Goal: Task Accomplishment & Management: Manage account settings

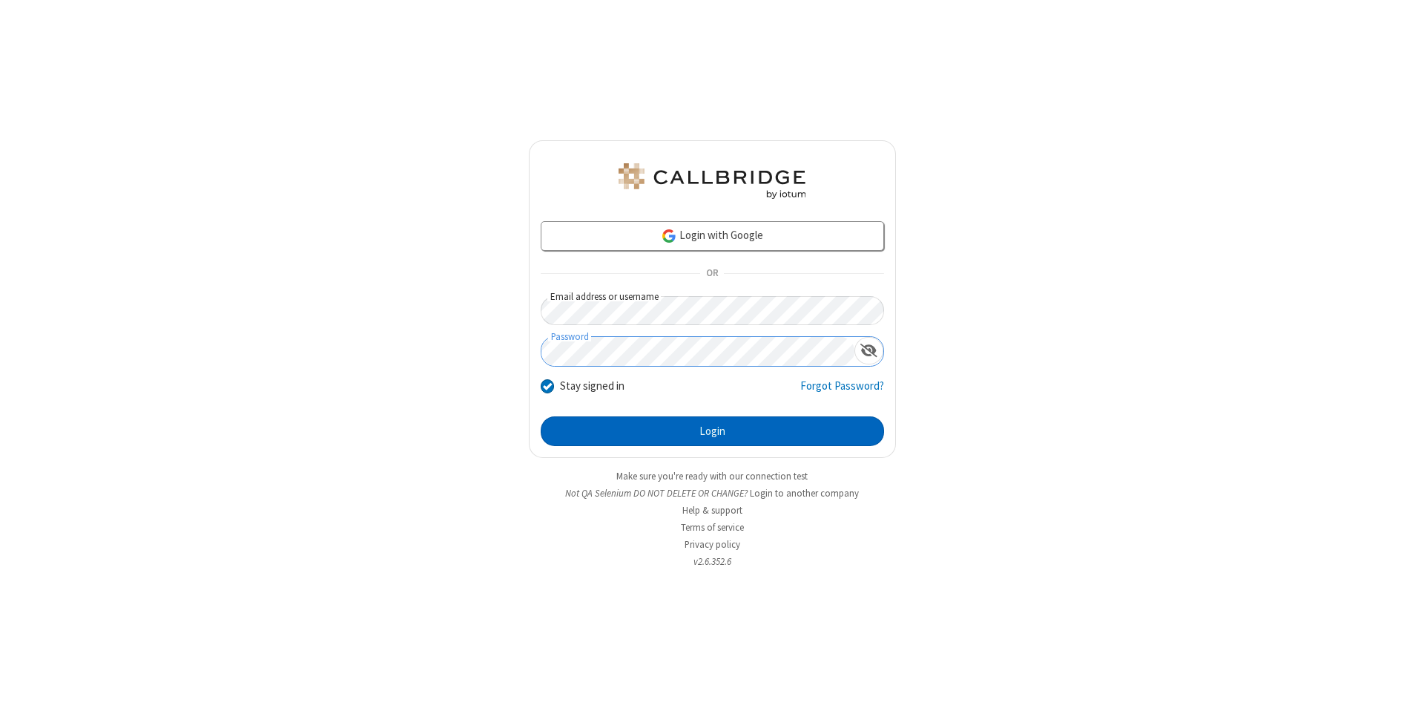
click at [712, 431] on button "Login" at bounding box center [712, 431] width 343 height 30
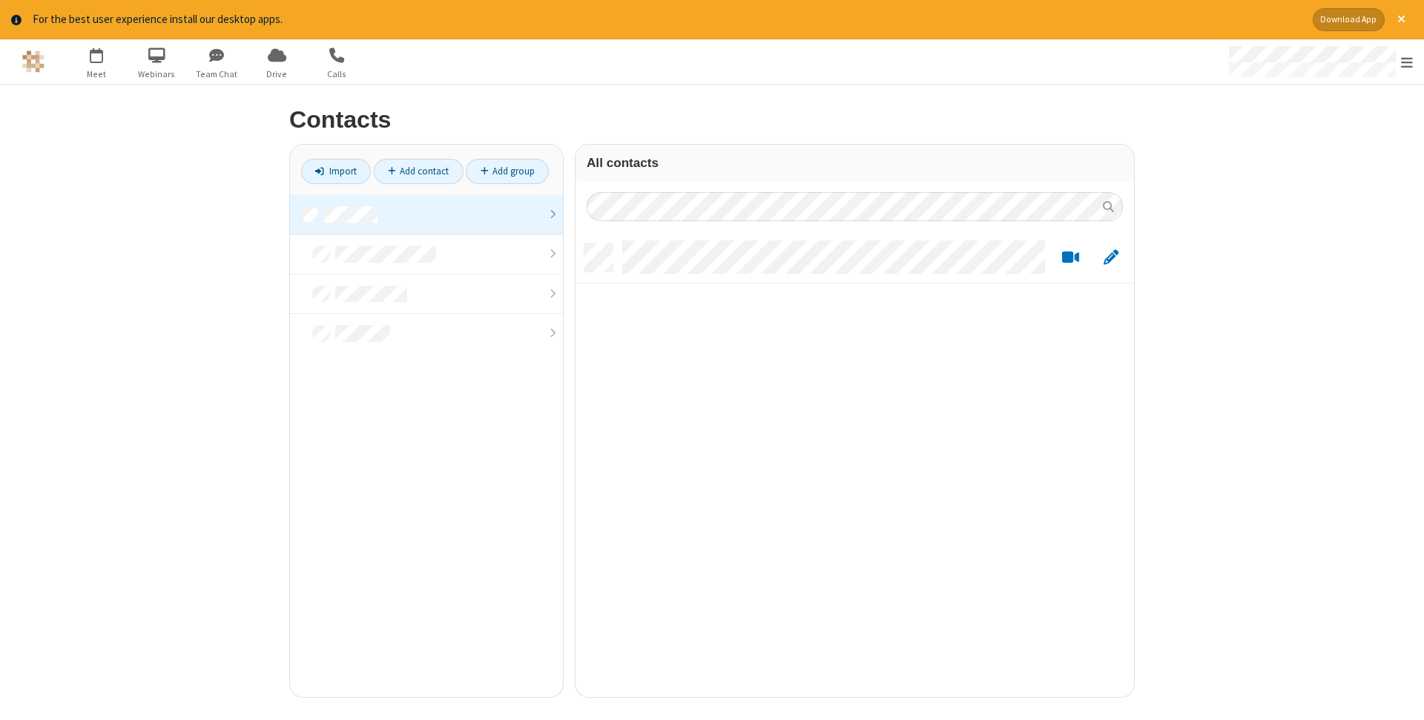
click at [427, 214] on link at bounding box center [426, 215] width 273 height 40
click at [418, 171] on link "Add contact" at bounding box center [419, 171] width 90 height 25
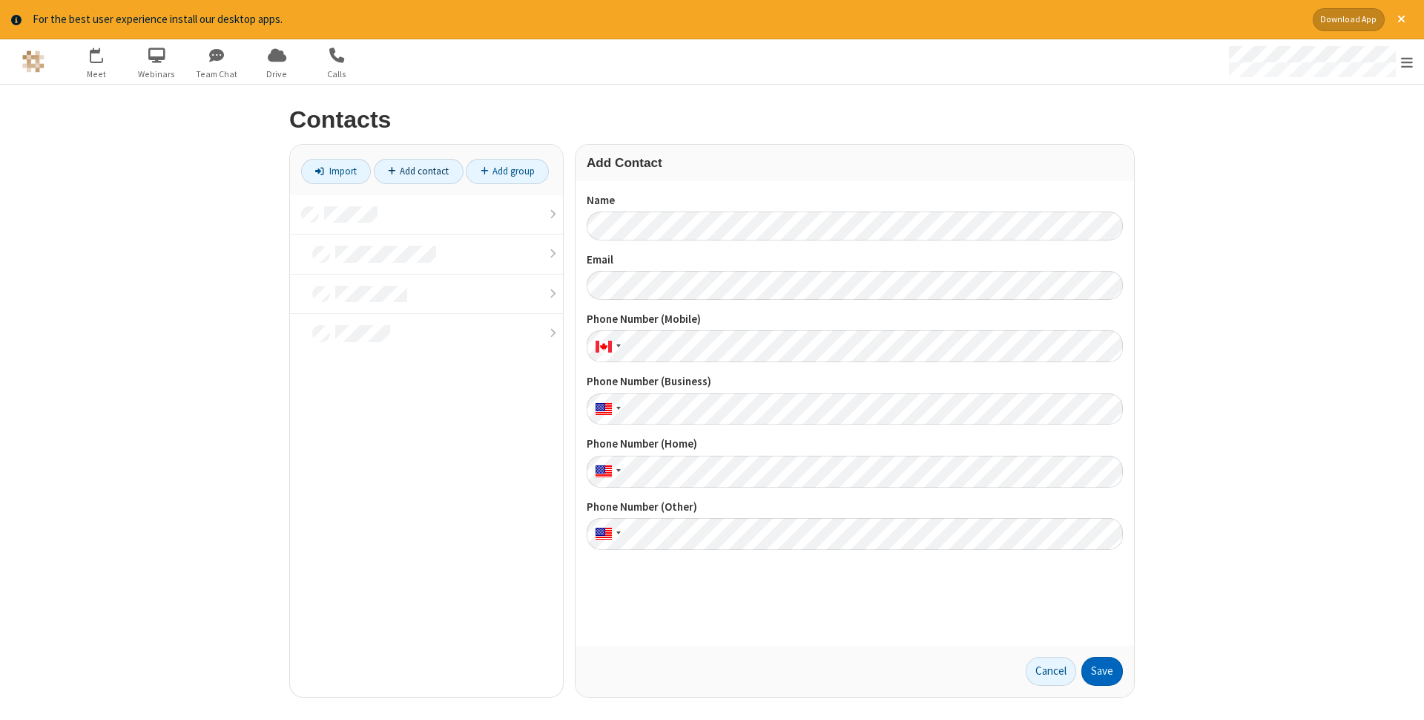
click at [1102, 671] on button "Save" at bounding box center [1103, 671] width 42 height 30
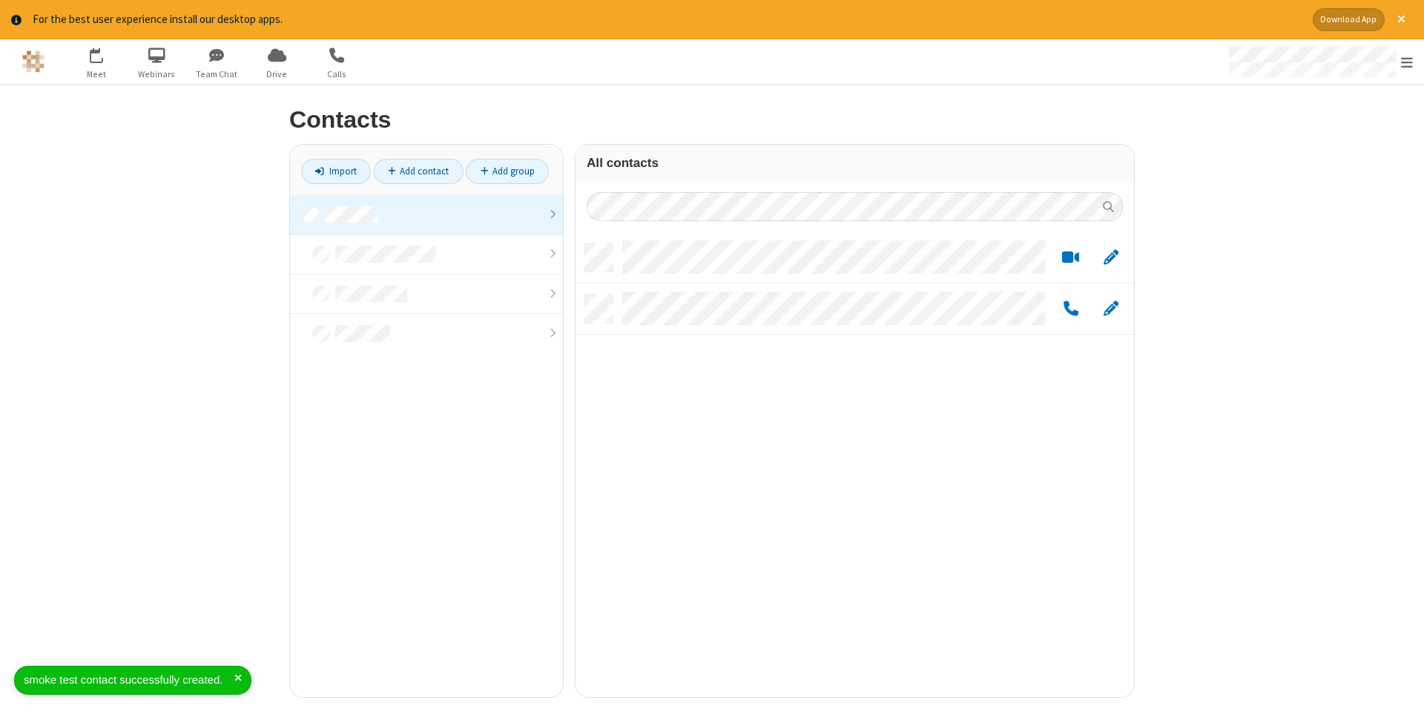
scroll to position [464, 559]
